Goal: Information Seeking & Learning: Learn about a topic

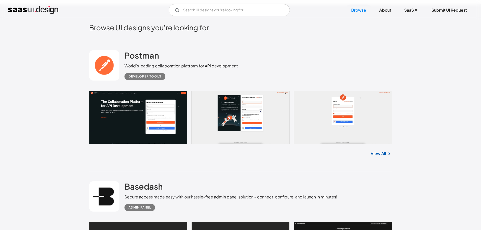
scroll to position [126, 0]
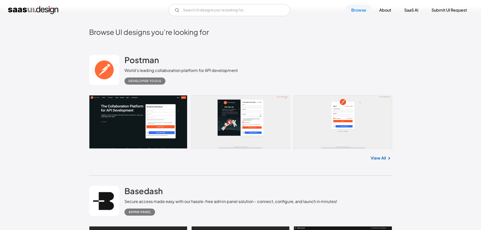
click at [383, 156] on link "View All" at bounding box center [378, 158] width 15 height 6
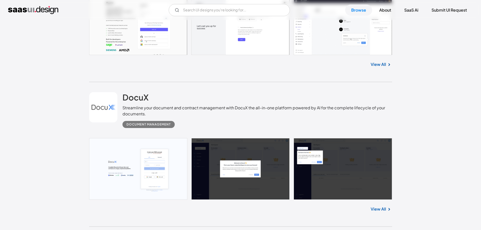
scroll to position [1691, 0]
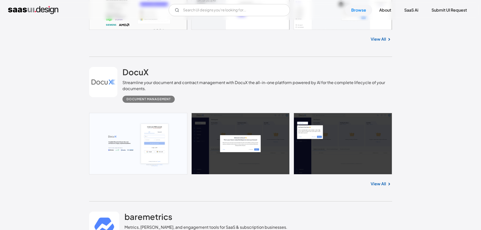
click at [142, 152] on link at bounding box center [240, 144] width 303 height 62
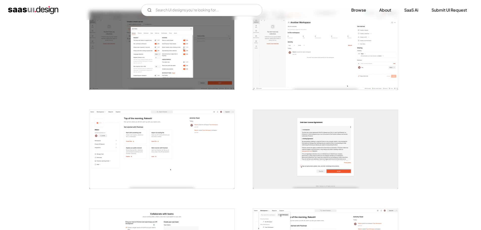
scroll to position [833, 0]
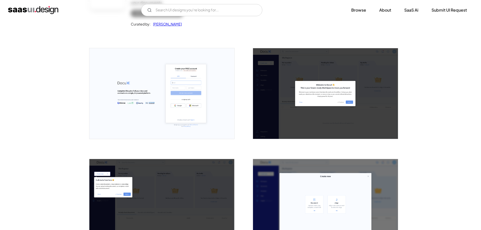
scroll to position [76, 0]
click at [203, 106] on img "open lightbox" at bounding box center [161, 93] width 145 height 91
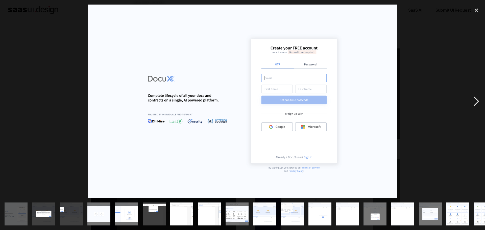
click at [473, 99] on div "next image" at bounding box center [475, 101] width 17 height 193
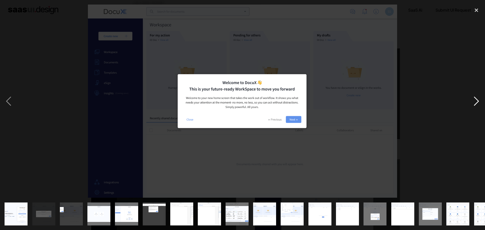
click at [474, 99] on div "next image" at bounding box center [475, 101] width 17 height 193
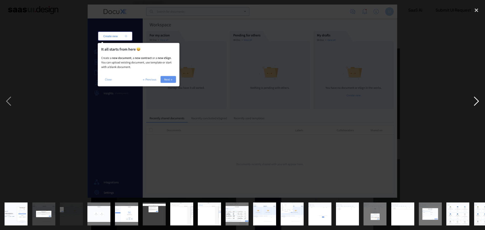
click at [474, 98] on div "next image" at bounding box center [475, 101] width 17 height 193
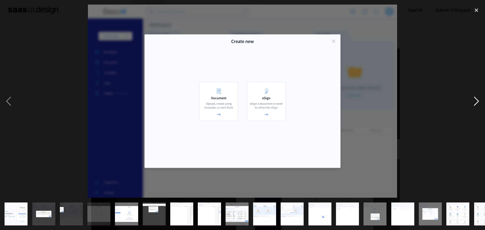
click at [474, 98] on div "next image" at bounding box center [475, 101] width 17 height 193
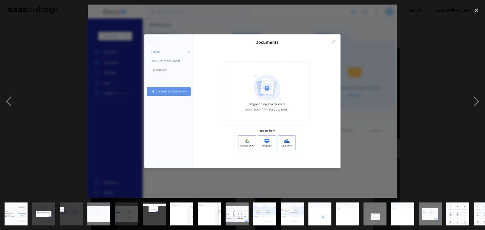
click at [284, 92] on img at bounding box center [242, 101] width 309 height 193
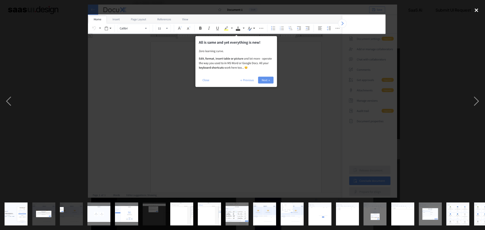
click at [476, 12] on div "close lightbox" at bounding box center [475, 10] width 17 height 11
